Goal: Entertainment & Leisure: Consume media (video, audio)

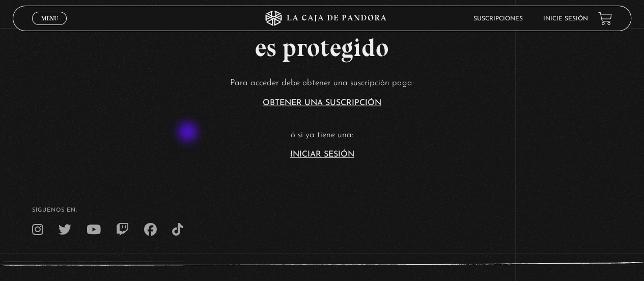
scroll to position [253, 0]
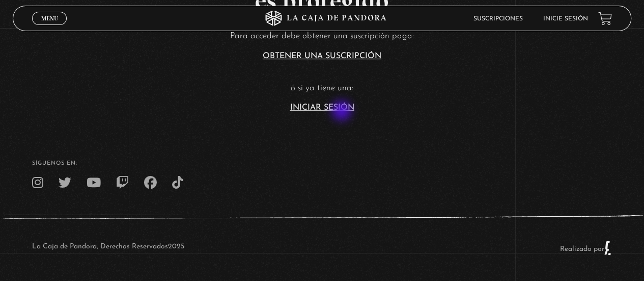
click at [343, 112] on section "Este contenido es protegido Para acceder debe obtener una suscripción paga: Obt…" at bounding box center [322, 12] width 644 height 225
click at [326, 103] on link "Iniciar Sesión" at bounding box center [322, 107] width 64 height 8
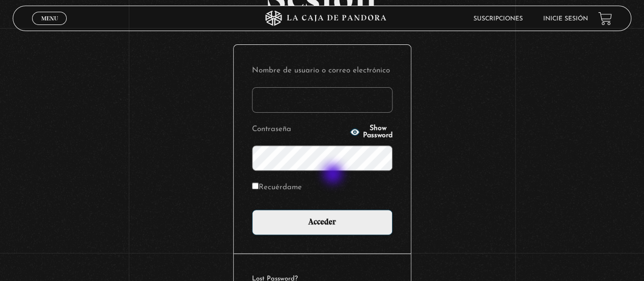
scroll to position [102, 0]
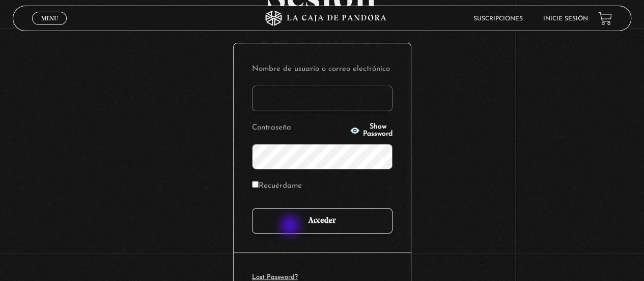
type input "jimygym@hotmail.com"
click at [291, 226] on input "Acceder" at bounding box center [322, 220] width 141 height 25
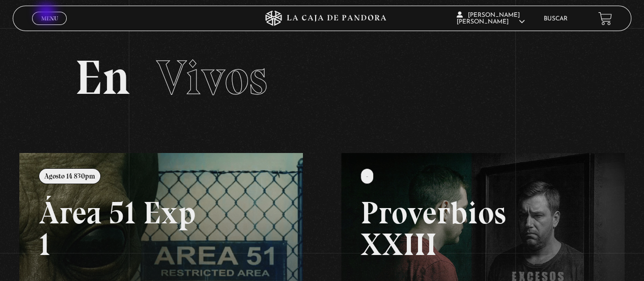
click at [47, 14] on link "Menu Cerrar" at bounding box center [49, 18] width 35 height 13
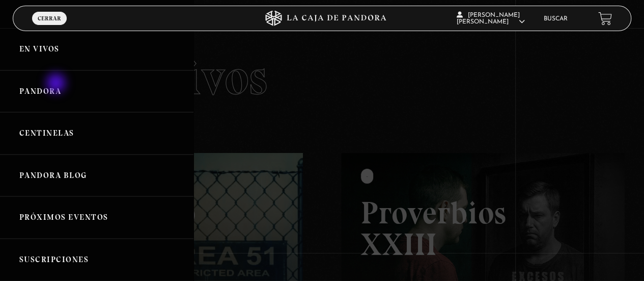
click at [57, 84] on link "Pandora" at bounding box center [97, 91] width 194 height 42
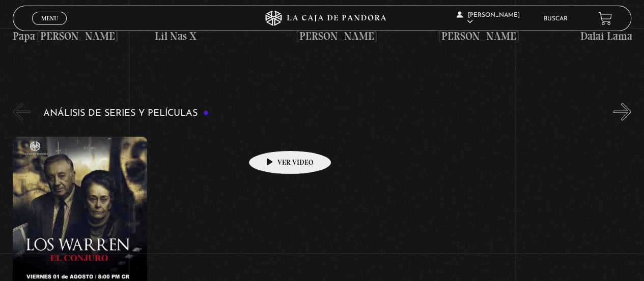
scroll to position [1324, 0]
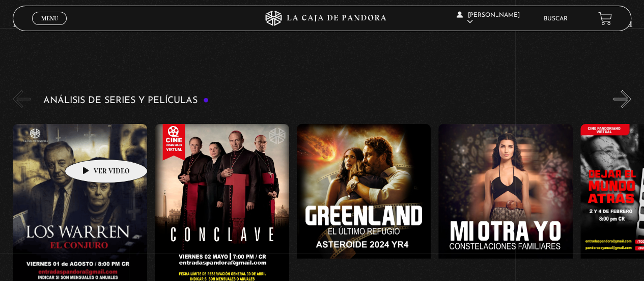
click at [90, 144] on figure at bounding box center [80, 215] width 134 height 183
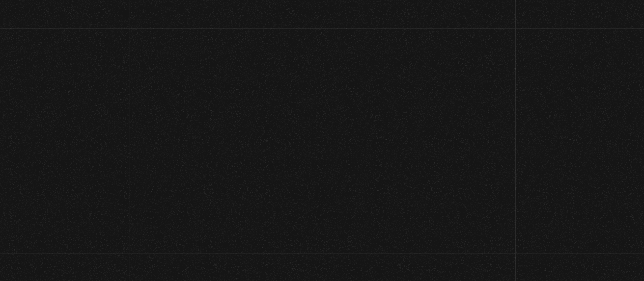
scroll to position [1324, 0]
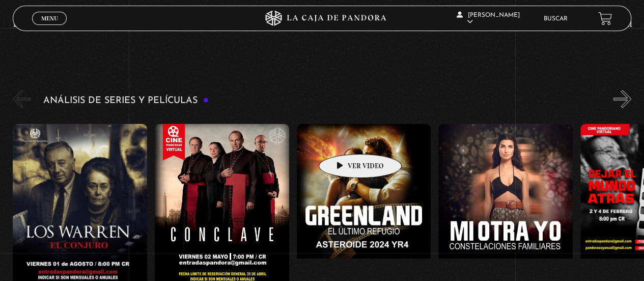
click at [344, 139] on figure at bounding box center [364, 215] width 134 height 183
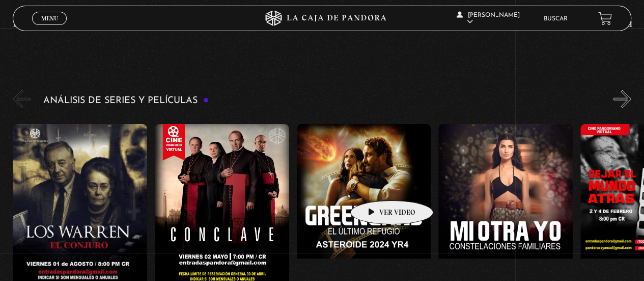
click at [376, 185] on figure at bounding box center [364, 215] width 134 height 183
click at [372, 181] on figure at bounding box center [364, 215] width 134 height 183
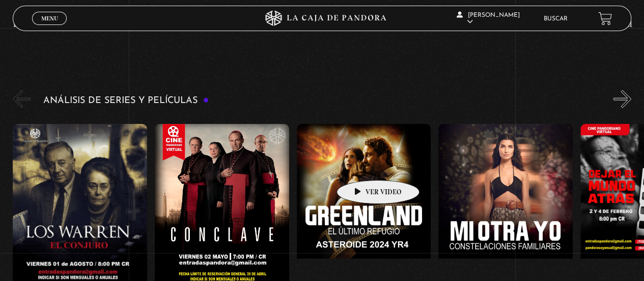
click at [362, 165] on figure at bounding box center [364, 215] width 134 height 183
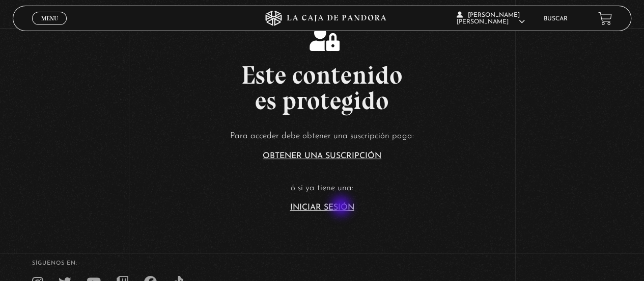
click at [342, 207] on link "Iniciar Sesión" at bounding box center [322, 207] width 64 height 8
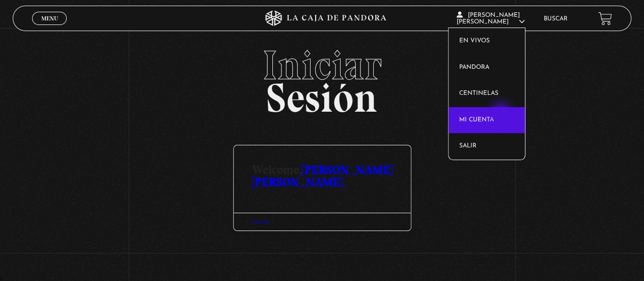
click at [502, 114] on link "Mi cuenta" at bounding box center [487, 120] width 76 height 26
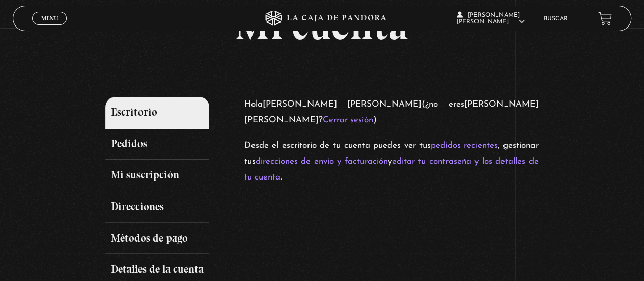
scroll to position [102, 0]
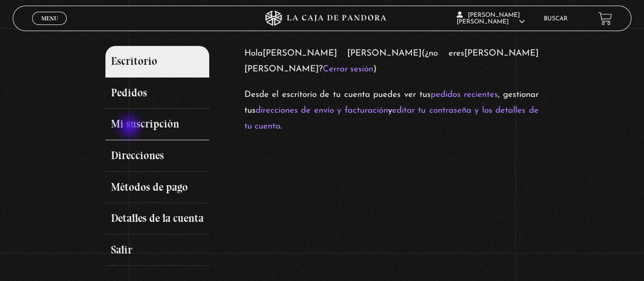
click at [131, 127] on link "Mi suscripción" at bounding box center [157, 124] width 104 height 32
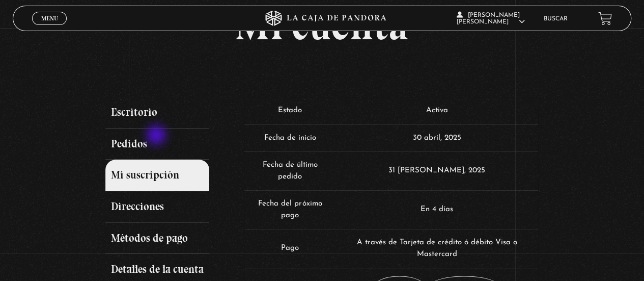
scroll to position [102, 0]
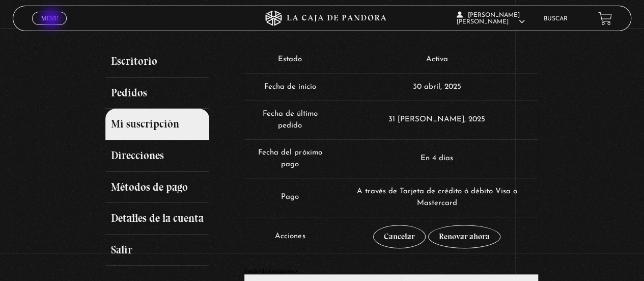
click at [52, 20] on span "Menu" at bounding box center [49, 18] width 17 height 6
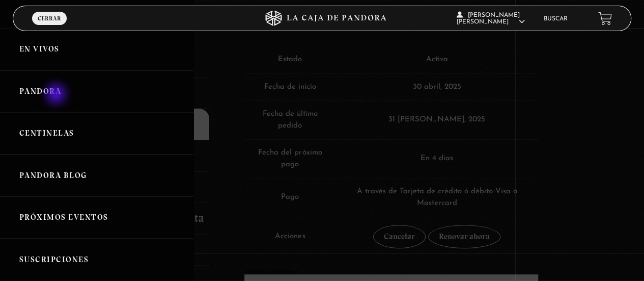
click at [57, 95] on link "Pandora" at bounding box center [97, 91] width 194 height 42
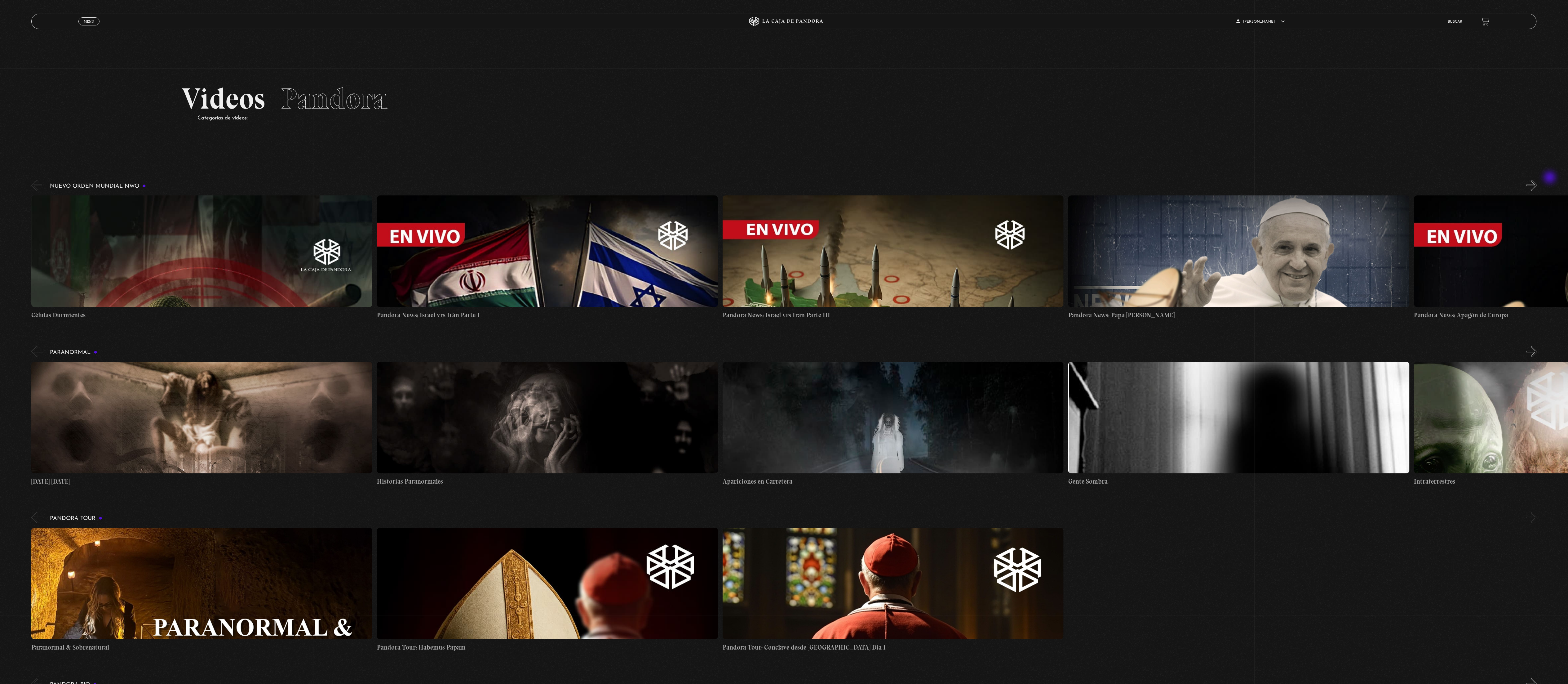
click at [396, 171] on button "»" at bounding box center [1532, 185] width 11 height 11
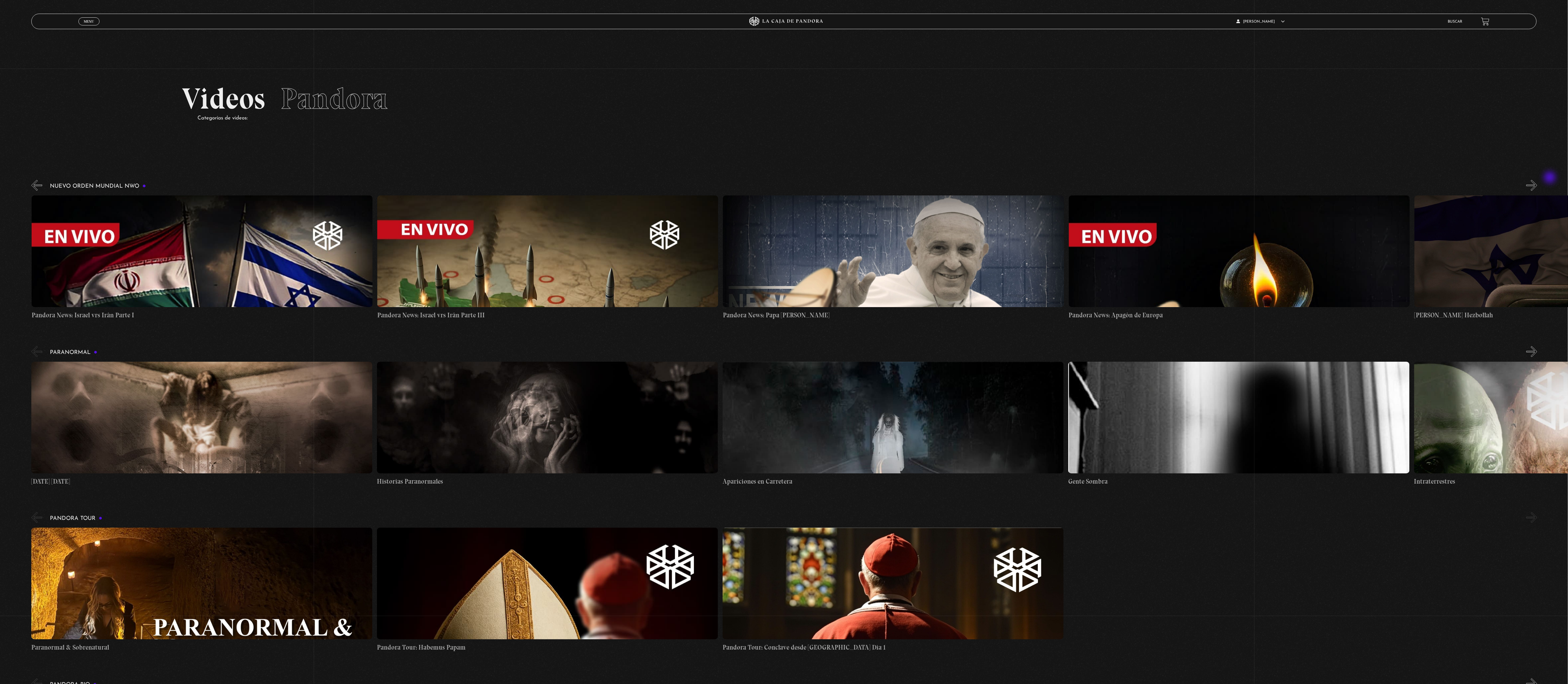
click at [396, 171] on button "»" at bounding box center [1532, 185] width 11 height 11
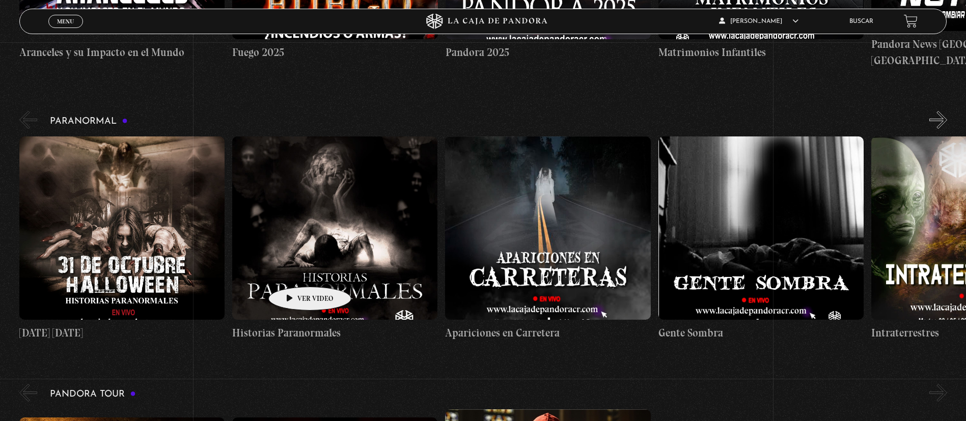
scroll to position [357, 0]
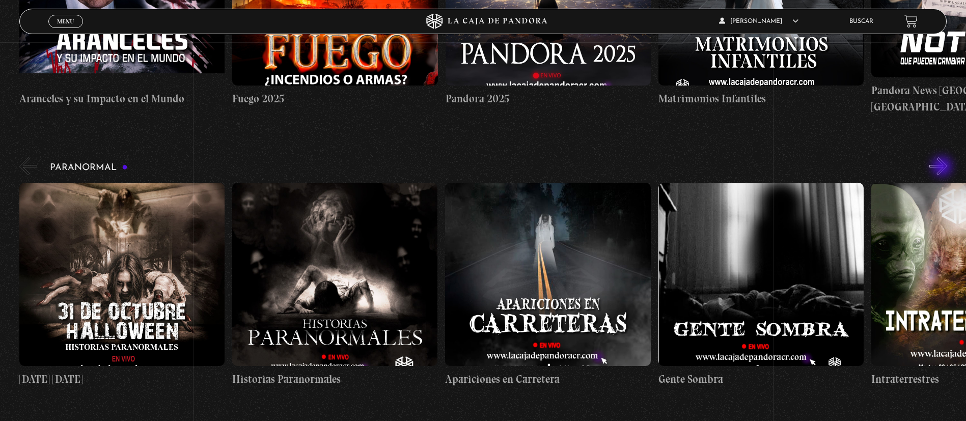
click at [651, 168] on button "»" at bounding box center [938, 166] width 18 height 18
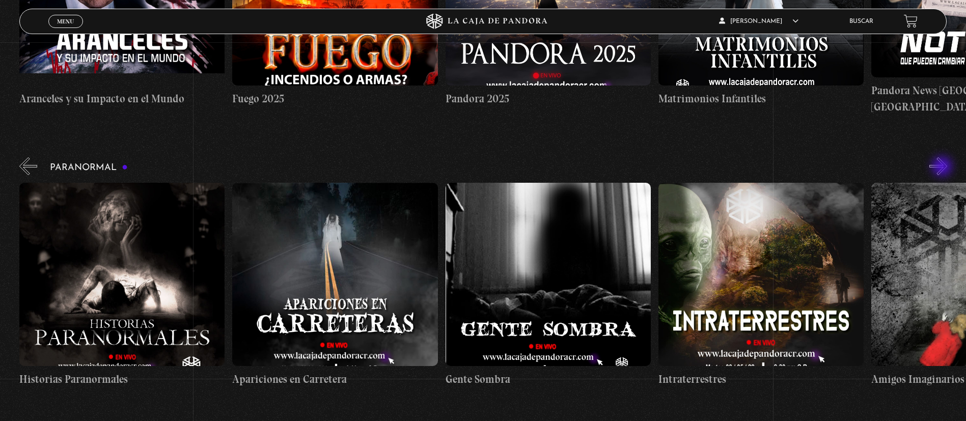
click at [651, 168] on button "»" at bounding box center [938, 166] width 18 height 18
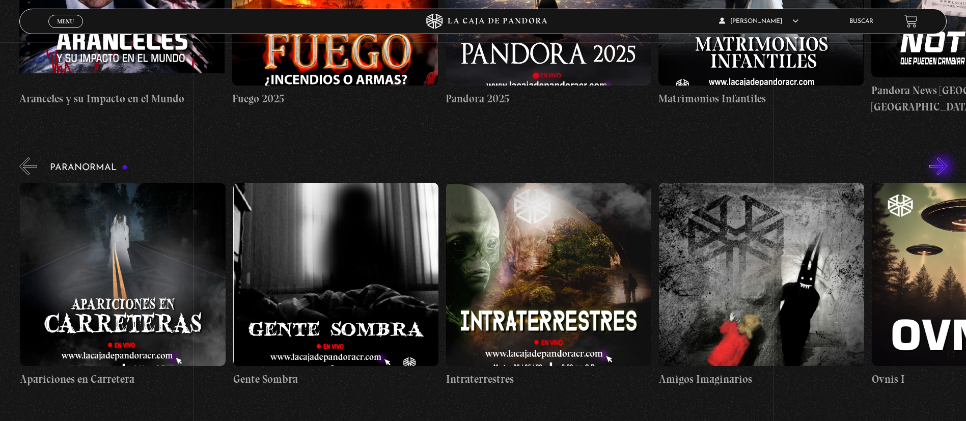
scroll to position [0, 426]
click at [651, 168] on button "»" at bounding box center [938, 166] width 18 height 18
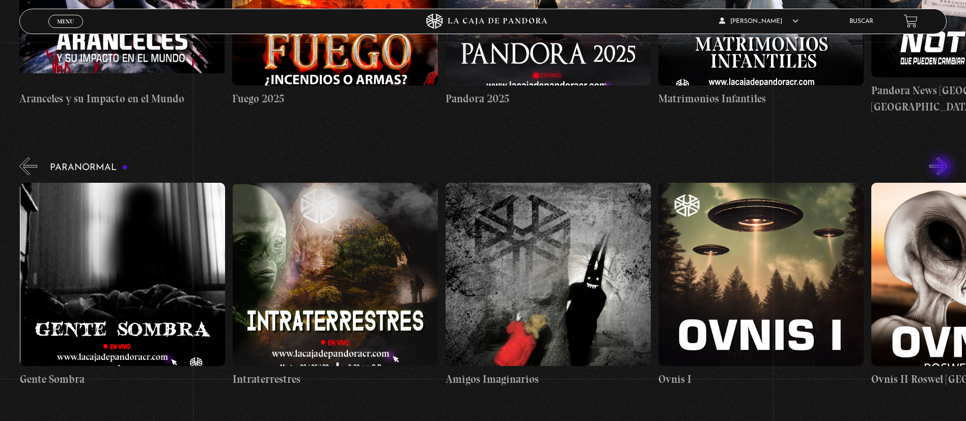
scroll to position [0, 639]
click at [651, 168] on button "»" at bounding box center [938, 166] width 18 height 18
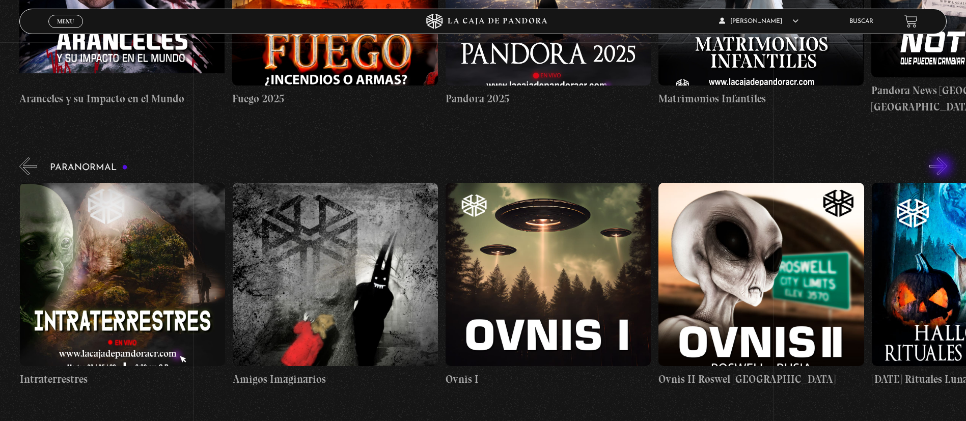
scroll to position [0, 852]
click at [651, 168] on button "»" at bounding box center [938, 166] width 18 height 18
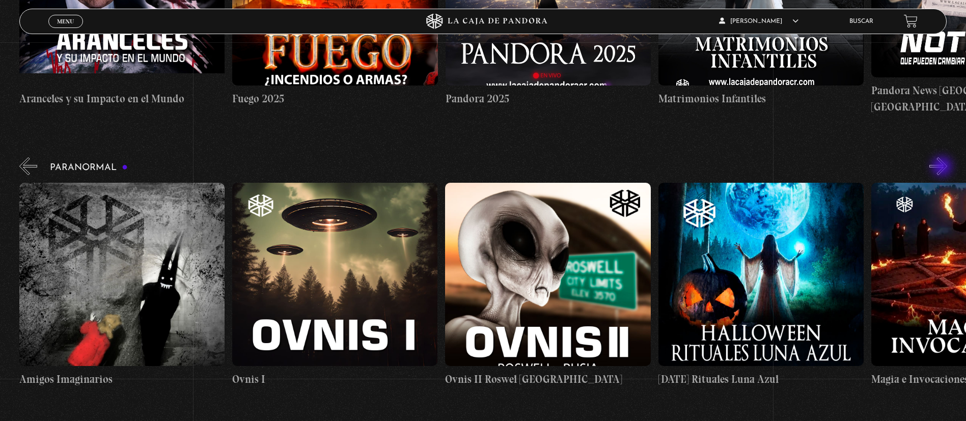
click at [651, 168] on button "»" at bounding box center [938, 166] width 18 height 18
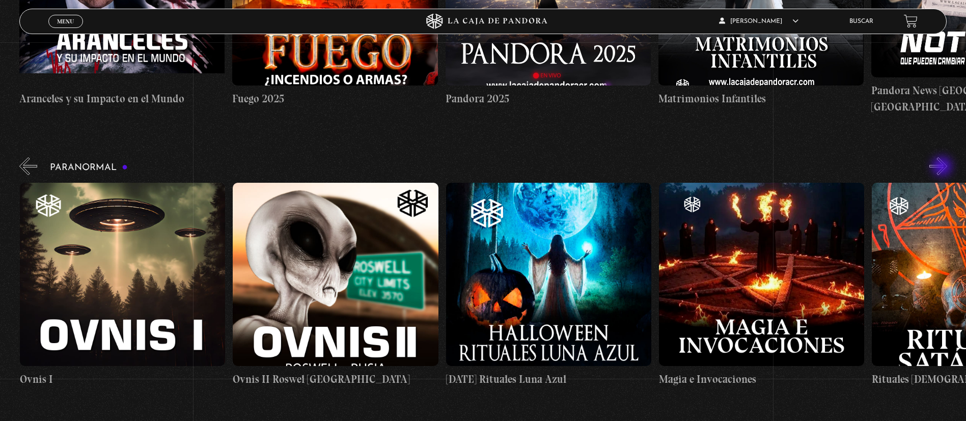
scroll to position [0, 1278]
click at [651, 168] on button "»" at bounding box center [938, 166] width 18 height 18
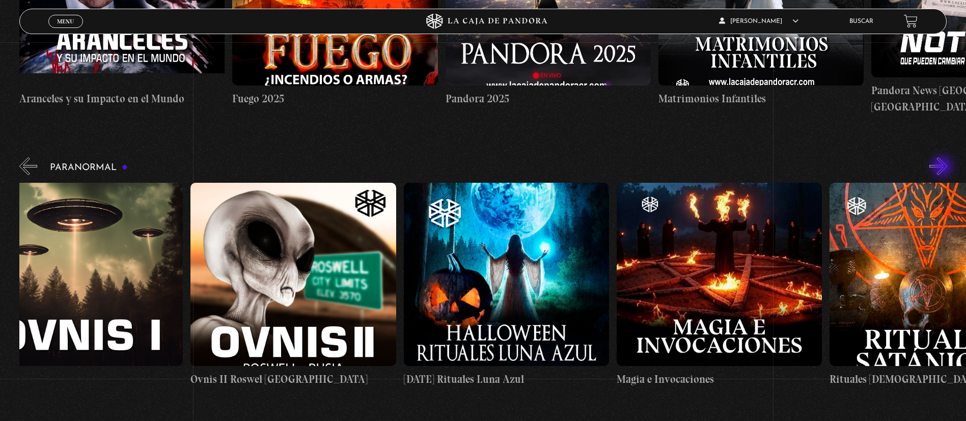
scroll to position [0, 1384]
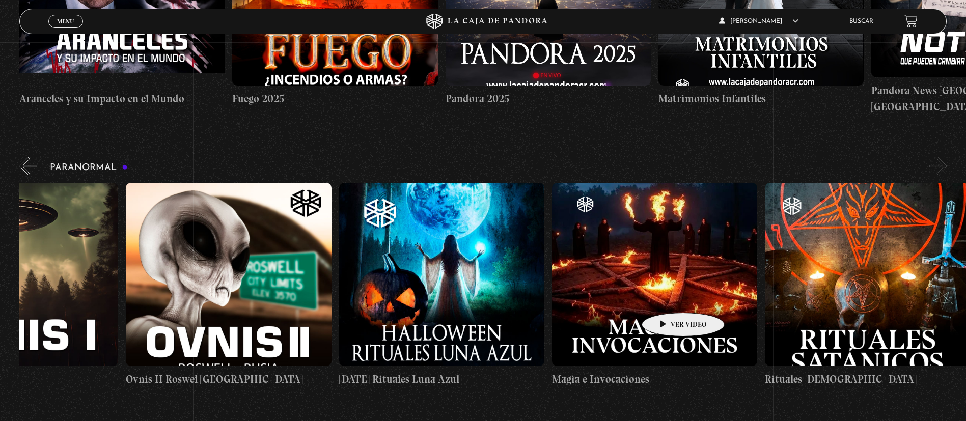
click at [651, 280] on figure at bounding box center [654, 274] width 205 height 183
drag, startPoint x: 662, startPoint y: 303, endPoint x: 657, endPoint y: 312, distance: 10.2
click at [651, 280] on figure at bounding box center [654, 274] width 205 height 183
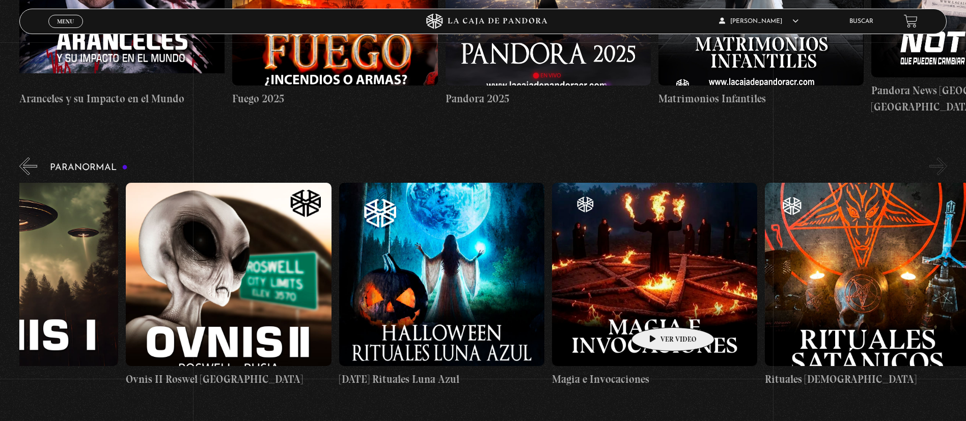
click at [651, 280] on figure at bounding box center [654, 274] width 205 height 183
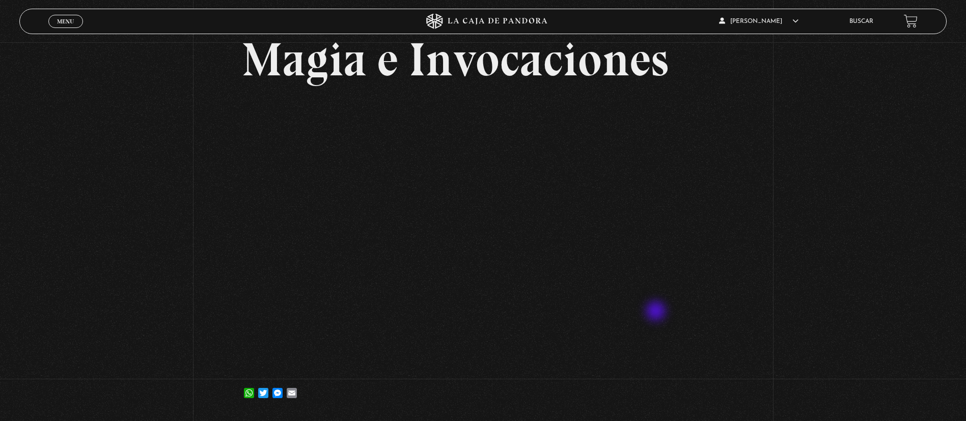
scroll to position [76, 0]
